Goal: Complete Application Form: Complete application form

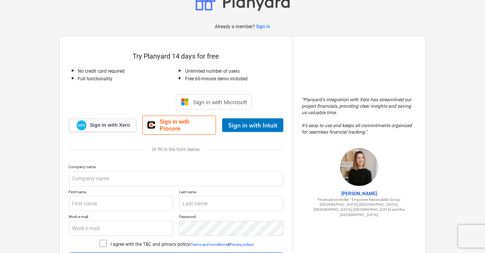
scroll to position [29, 0]
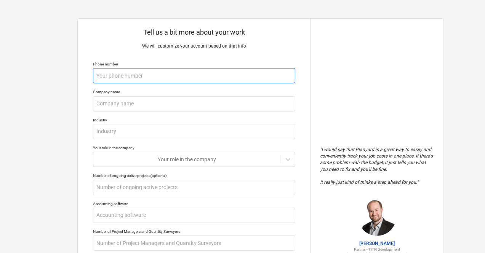
click at [111, 76] on input "text" at bounding box center [194, 75] width 202 height 15
type textarea "x"
type input "9"
type textarea "x"
type input "96"
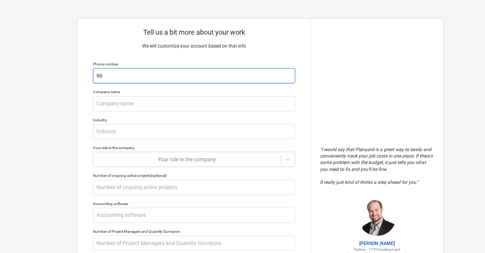
type textarea "x"
type input "960"
type textarea "x"
type input "9606"
type textarea "x"
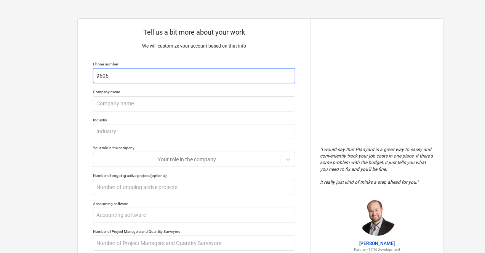
type input "96060"
type textarea "x"
type input "960602"
type textarea "x"
type input "9606029"
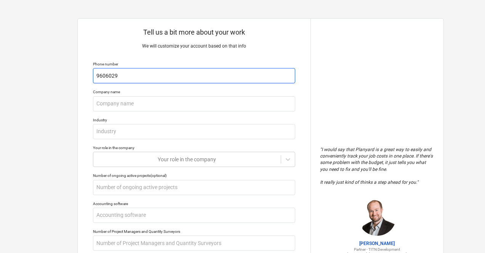
type textarea "x"
type input "96060290"
type textarea "x"
type input "960602903"
type textarea "x"
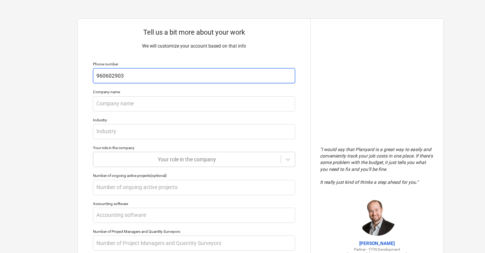
type input "9606029030"
type textarea "x"
type input "96060290303"
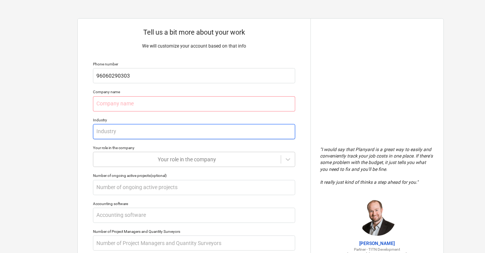
type textarea "x"
type input "R"
type textarea "x"
type input "Re"
type textarea "x"
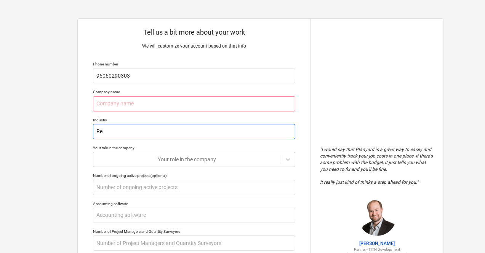
type input "Rea"
type textarea "x"
type input "Real"
type textarea "x"
type input "Real"
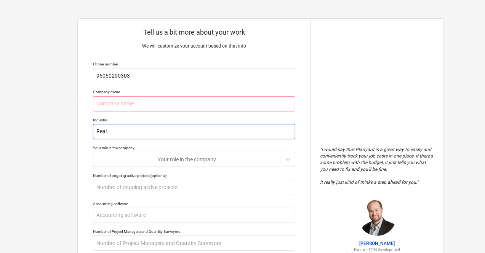
type textarea "x"
type input "Real E"
type textarea "x"
type input "Real Es"
type textarea "x"
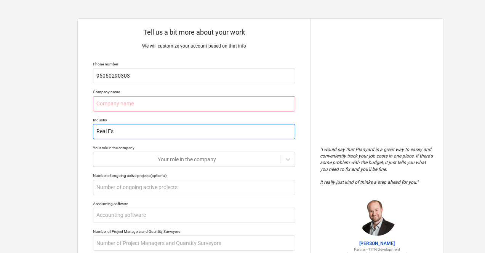
type input "Real Est"
type textarea "x"
type input "Real Esta"
type textarea "x"
type input "Real Estat"
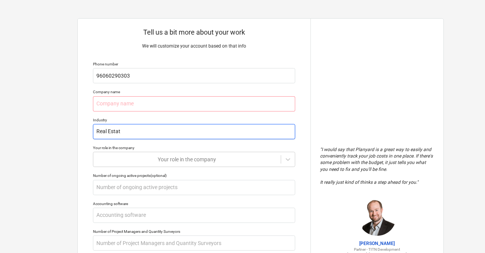
type textarea "x"
type input "Real Estate"
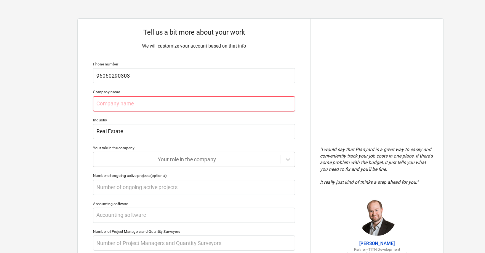
click at [113, 106] on input "text" at bounding box center [194, 103] width 202 height 15
type textarea "x"
type input "A"
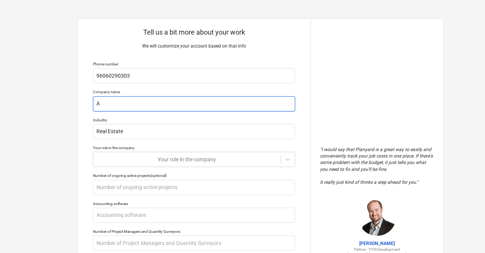
type textarea "x"
type input "Ak"
type textarea "x"
type input "Aka"
type textarea "x"
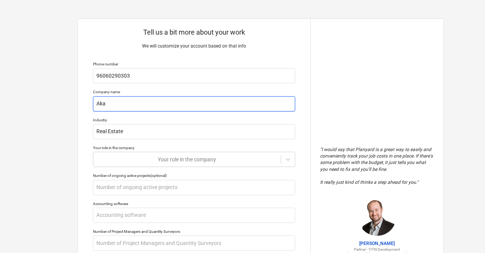
type input "Akas"
type textarea "x"
type input "Akash"
type textarea "x"
type input "Akasha"
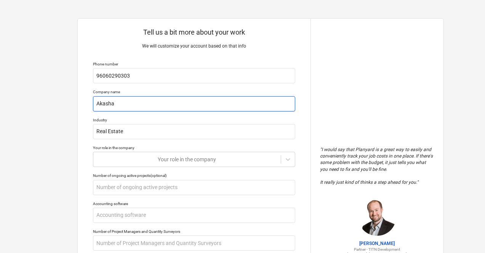
type textarea "x"
type input "[PERSON_NAME]"
type textarea "x"
type input "Akashaya"
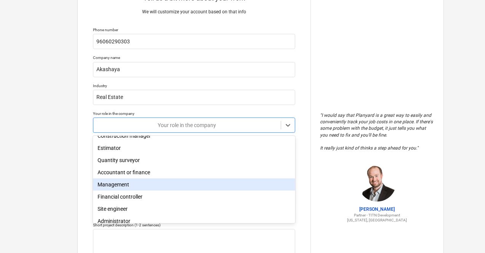
scroll to position [49, 0]
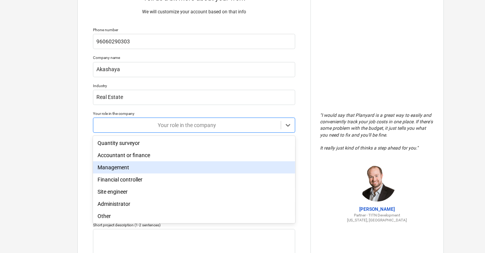
click at [129, 167] on div "Management" at bounding box center [194, 167] width 202 height 12
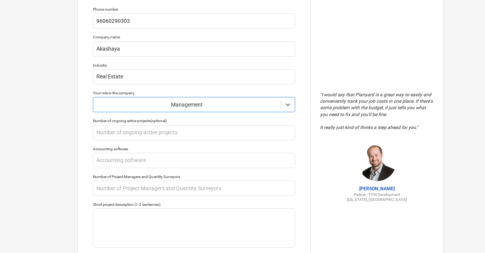
scroll to position [72, 0]
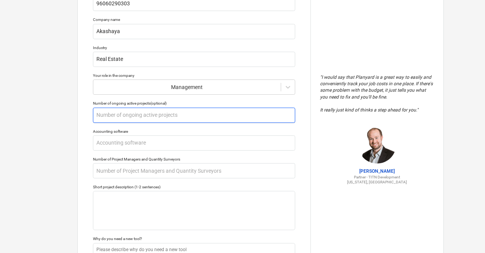
click at [131, 116] on input "text" at bounding box center [194, 115] width 202 height 15
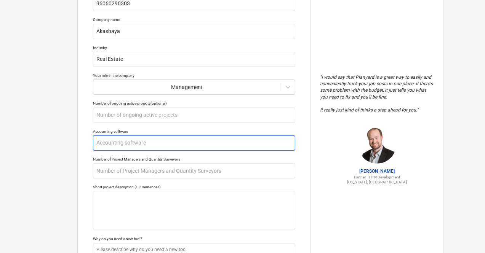
click at [137, 145] on input "text" at bounding box center [194, 143] width 202 height 15
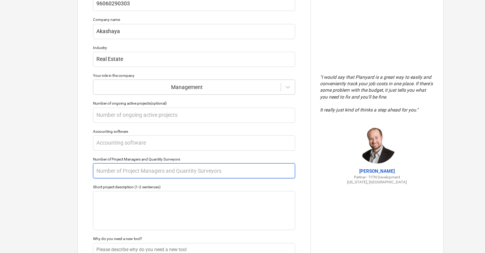
click at [138, 172] on input "text" at bounding box center [194, 170] width 202 height 15
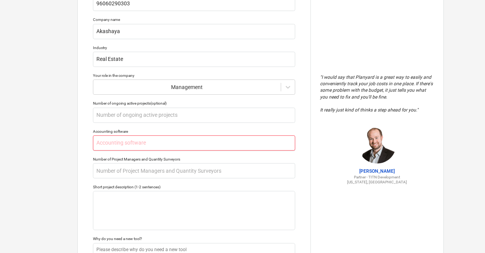
click at [118, 137] on input "text" at bounding box center [194, 143] width 202 height 15
type textarea "x"
type input "T"
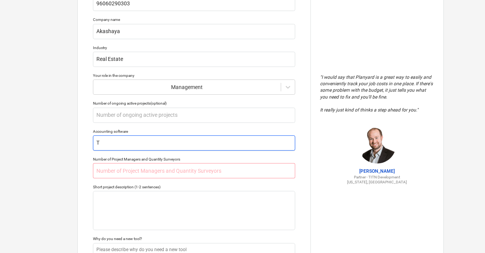
type textarea "x"
type input "Ta"
type textarea "x"
type input "Tal"
type textarea "x"
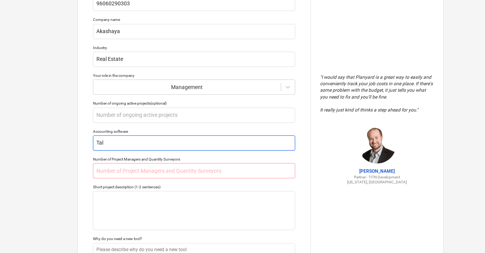
type input "Tall"
type textarea "x"
type input "Tally"
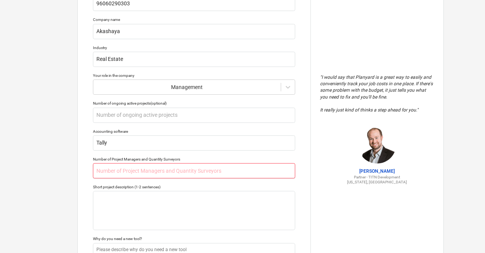
click at [130, 169] on input "text" at bounding box center [194, 170] width 202 height 15
type textarea "x"
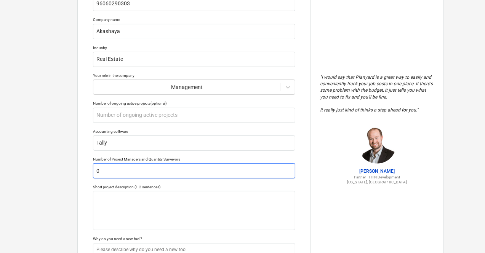
scroll to position [150, 0]
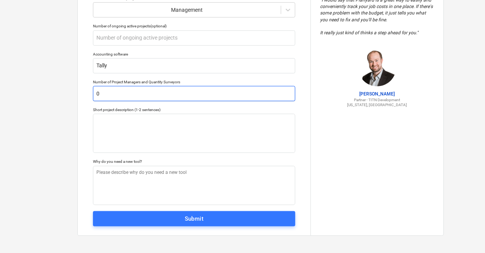
type input "0"
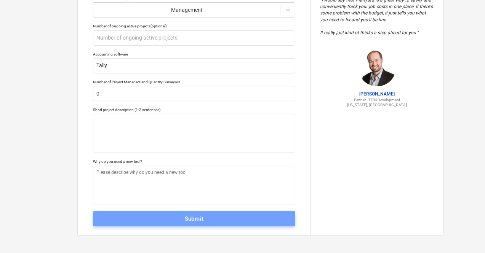
click at [195, 219] on div "Submit" at bounding box center [194, 219] width 19 height 10
type textarea "x"
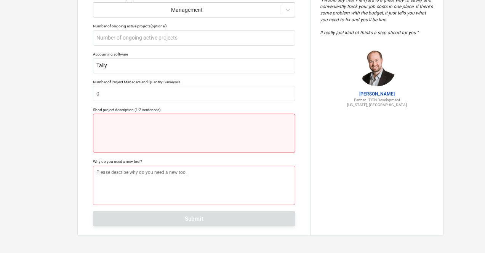
click at [187, 134] on textarea at bounding box center [194, 133] width 202 height 39
type textarea "S"
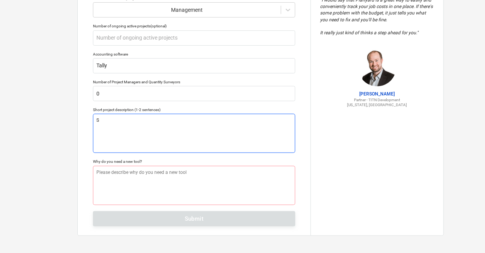
type textarea "x"
type textarea "Sa"
type textarea "x"
type textarea "[PERSON_NAME]"
type textarea "x"
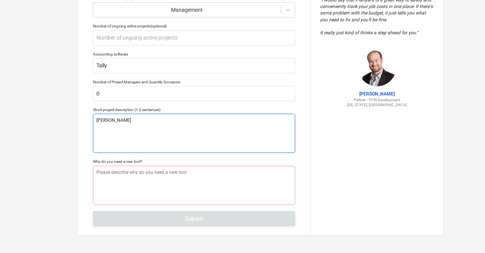
type textarea "Sa"
type textarea "x"
type textarea "S"
type textarea "x"
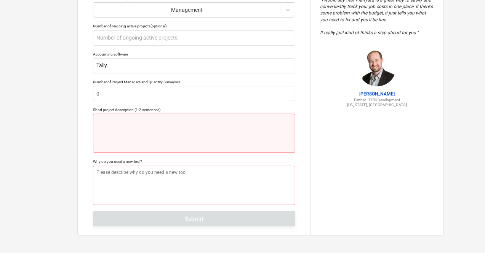
type textarea "x"
type textarea "P"
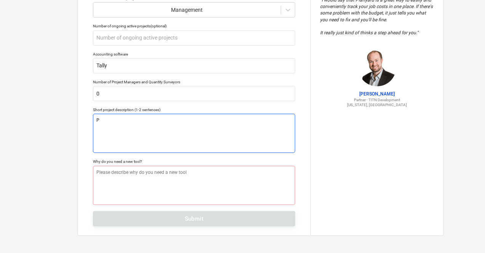
type textarea "x"
type textarea "Pr"
type textarea "x"
type textarea "Pro"
type textarea "x"
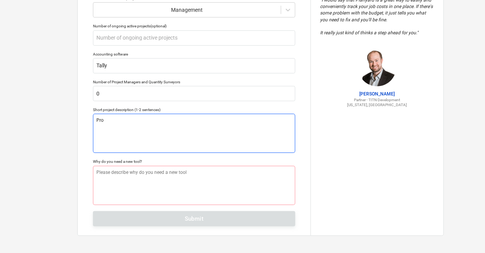
type textarea "Proj"
type textarea "x"
type textarea "Proje"
type textarea "x"
type textarea "Projec"
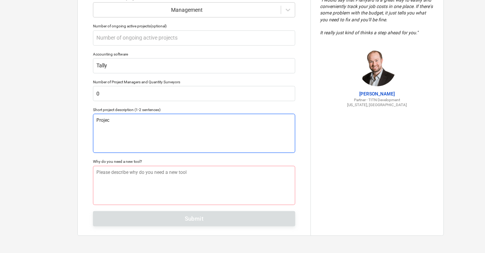
type textarea "x"
type textarea "Project"
type textarea "x"
type textarea "Project o"
type textarea "x"
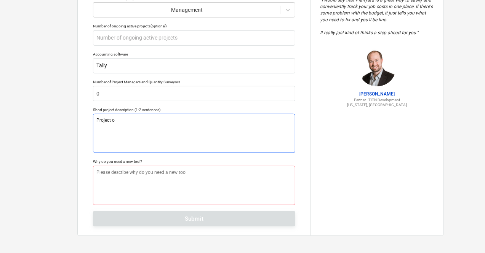
type textarea "Project of"
type textarea "x"
type textarea "Project of"
type textarea "x"
type textarea "Project of 4"
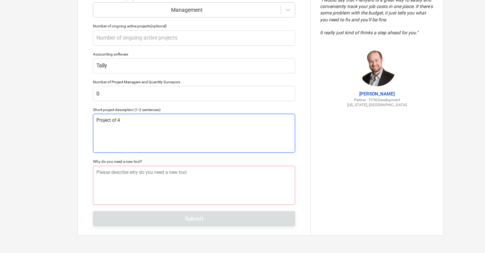
type textarea "x"
type textarea "Project of 4"
type textarea "x"
type textarea "Project of 4 A"
type textarea "x"
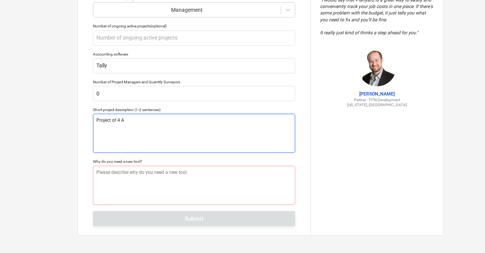
type textarea "Project of 4 Ac"
type textarea "x"
type textarea "Project of 4 Acr"
type textarea "x"
type textarea "Project of 4 Acre"
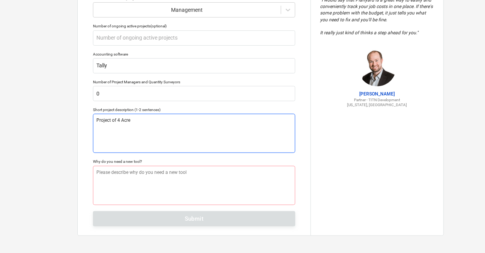
type textarea "x"
type textarea "Project of 4 Acres"
type textarea "x"
type textarea "Project of 4 Acres"
type textarea "x"
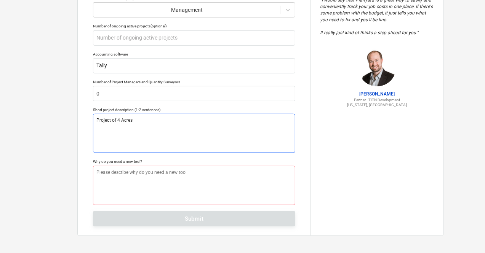
type textarea "Project of 4 Acres a"
type textarea "x"
type textarea "Project of 4 Acres"
type textarea "x"
type textarea "Project of 4 Acres"
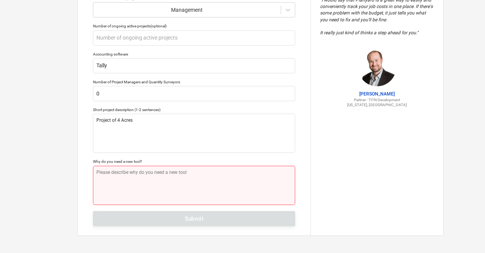
type textarea "x"
type textarea "T"
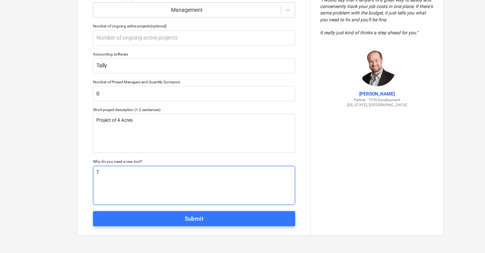
type textarea "x"
type textarea "To"
type textarea "x"
type textarea "To"
type textarea "x"
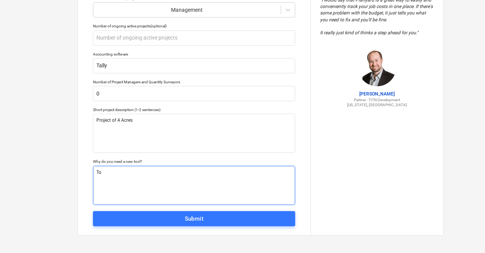
type textarea "To d"
type textarea "x"
type textarea "To do"
type textarea "x"
type textarea "To do"
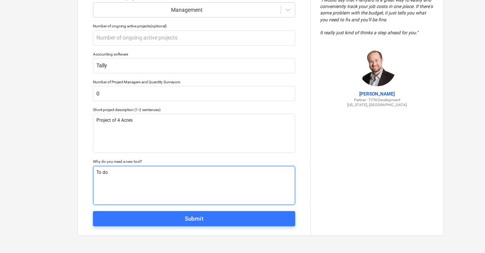
type textarea "x"
type textarea "To do p"
type textarea "x"
type textarea "To do"
type textarea "x"
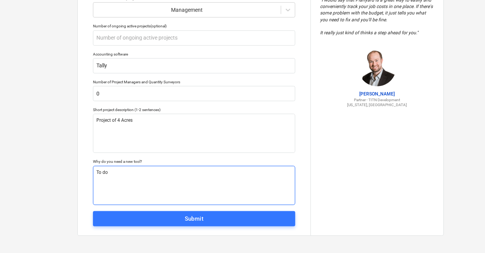
type textarea "To do p"
type textarea "x"
type textarea "To do pr"
type textarea "x"
type textarea "To do pro"
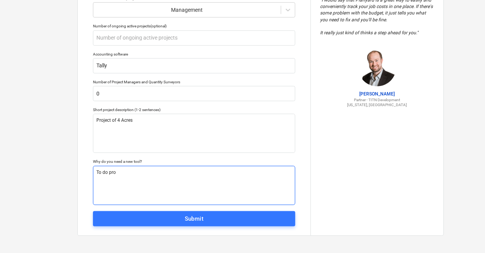
type textarea "x"
type textarea "To do proj"
type textarea "x"
type textarea "To do proje"
type textarea "x"
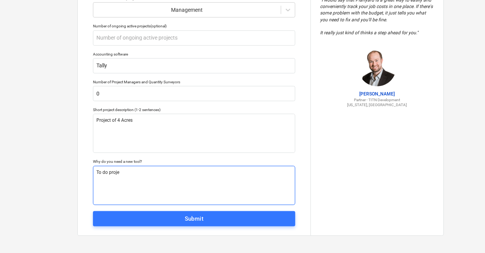
type textarea "To do projec"
type textarea "x"
type textarea "To do project"
type textarea "x"
type textarea "To do projecti"
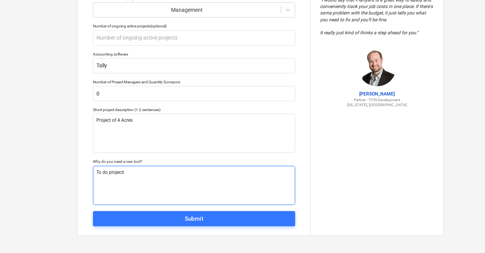
type textarea "x"
type textarea "To do projectio"
type textarea "x"
type textarea "To do projection"
type textarea "x"
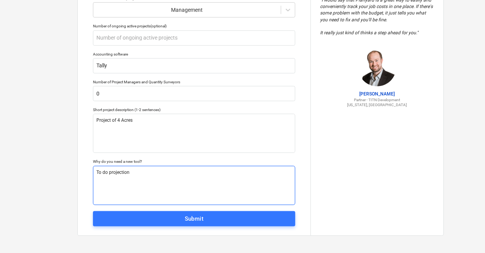
type textarea "To do projection"
type textarea "x"
type textarea "To do projection an"
type textarea "x"
type textarea "To do projection and"
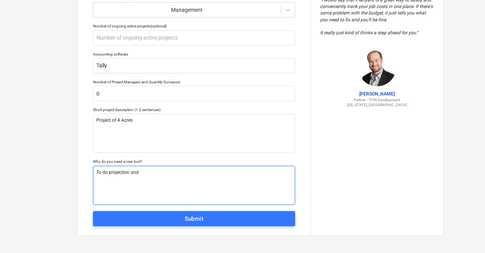
type textarea "x"
type textarea "To do projection and"
type textarea "x"
type textarea "To do projection and f"
type textarea "x"
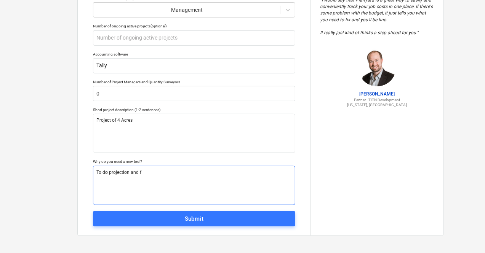
type textarea "To do projection and fo"
type textarea "x"
type textarea "To do projection and for"
type textarea "x"
type textarea "To do projection and forv"
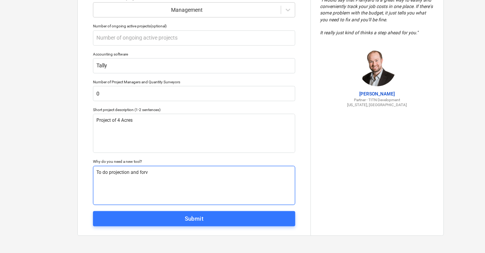
type textarea "x"
type textarea "To do projection and for"
type textarea "x"
type textarea "To do projection and forc"
type textarea "x"
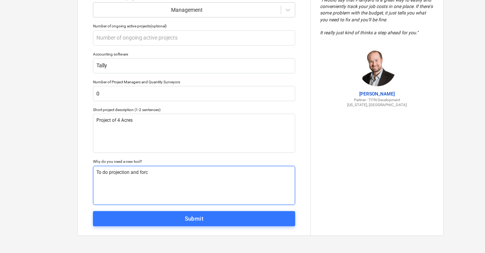
type textarea "To do projection and forca"
type textarea "x"
type textarea "To do projection and forcas"
type textarea "x"
type textarea "To do projection and forcast"
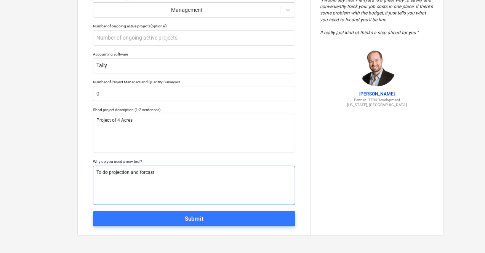
type textarea "x"
type textarea "To do projection and forcasti"
type textarea "x"
type textarea "To do projection and forcastin"
type textarea "x"
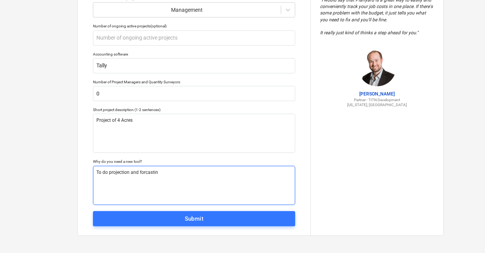
type textarea "To do projection and forcasting"
type textarea "x"
type textarea "To do projection and forcasting"
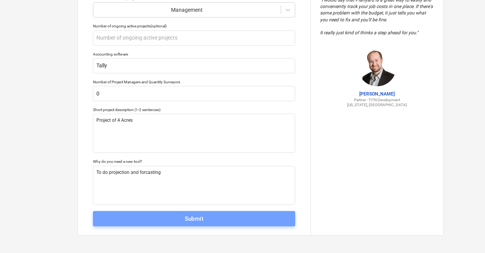
click at [208, 221] on span "Submit" at bounding box center [193, 219] width 185 height 10
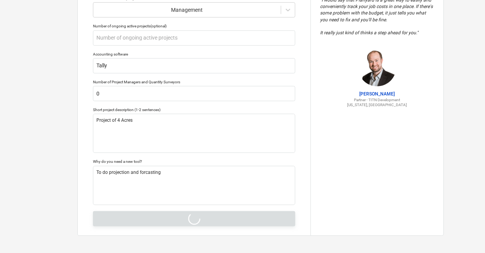
type textarea "x"
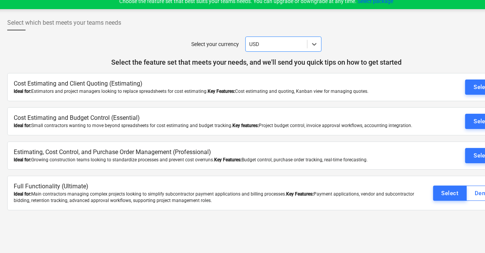
scroll to position [6, 5]
